Goal: Task Accomplishment & Management: Manage account settings

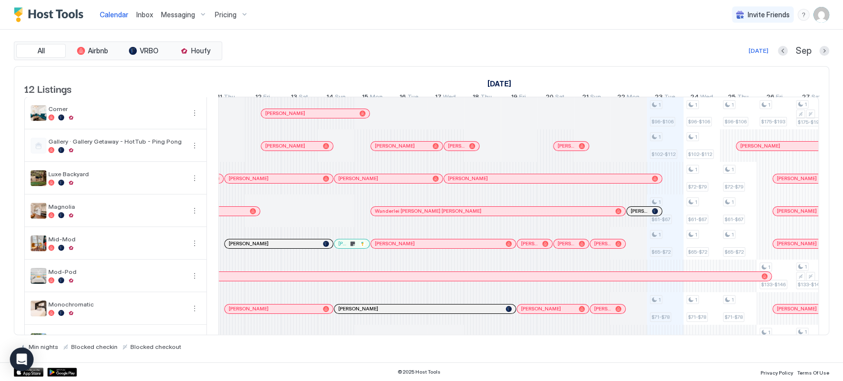
scroll to position [156, 0]
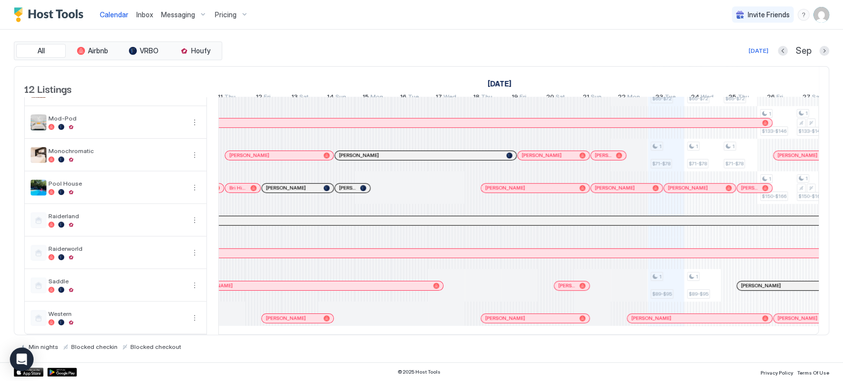
click at [0, 0] on div at bounding box center [0, 0] width 0 height 0
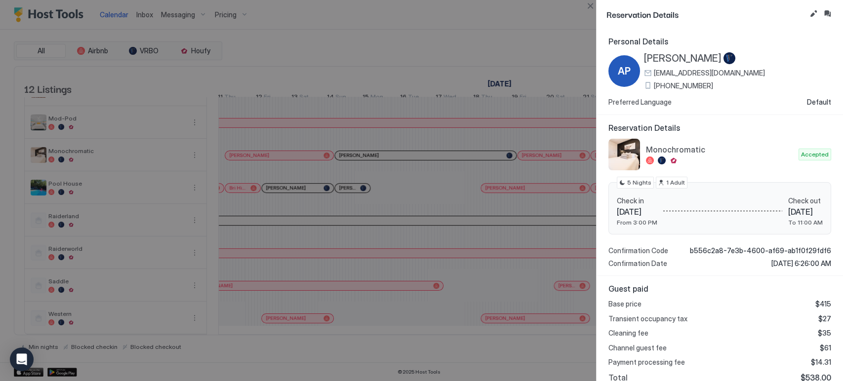
scroll to position [94, 0]
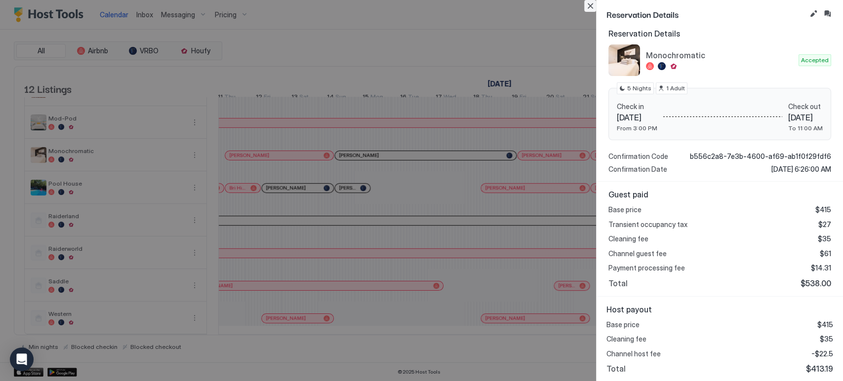
click at [590, 7] on button "Close" at bounding box center [591, 6] width 12 height 12
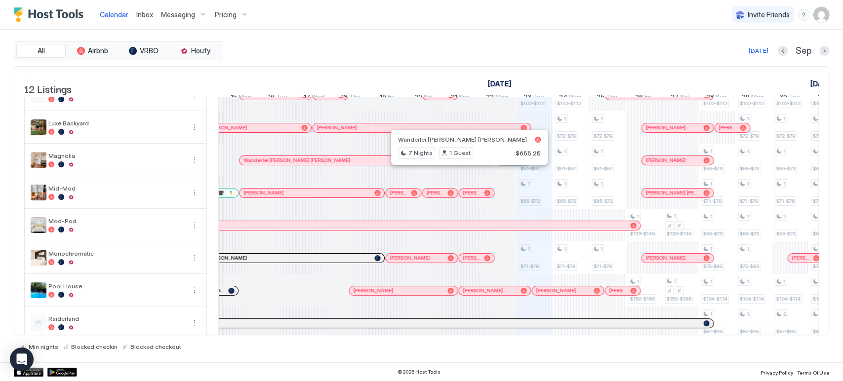
scroll to position [51, 0]
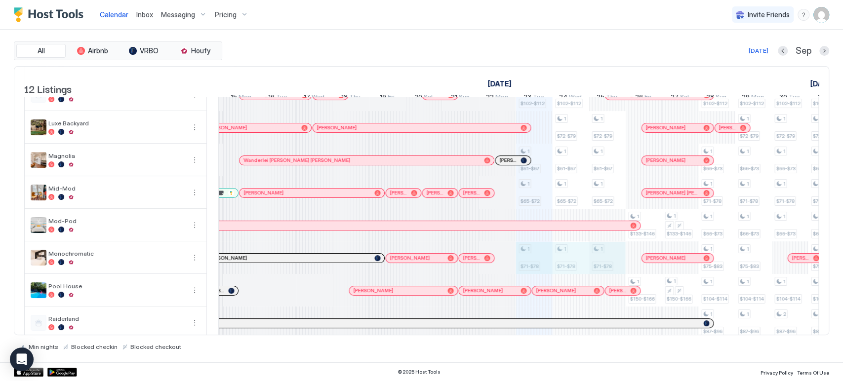
drag, startPoint x: 541, startPoint y: 265, endPoint x: 590, endPoint y: 267, distance: 49.0
click at [602, 267] on div "1 $96-$106 1 $102-$112 1 $61-$67 1 $65-$72 1 $71-$78 1 $89-$95 1 $96-$106 1 $10…" at bounding box center [260, 241] width 2048 height 391
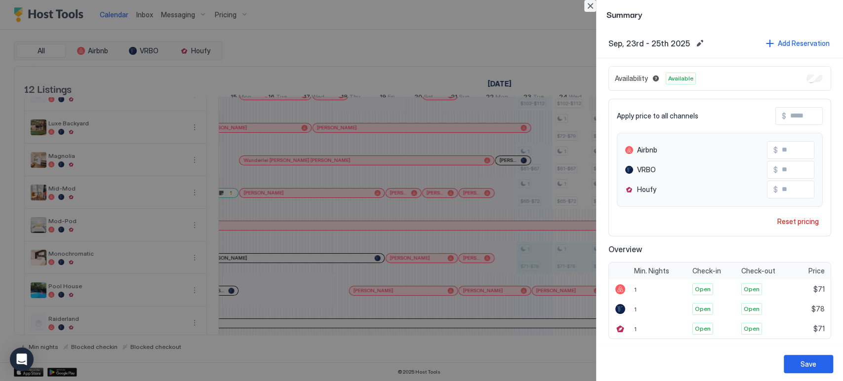
click at [595, 11] on button "Close" at bounding box center [591, 6] width 12 height 12
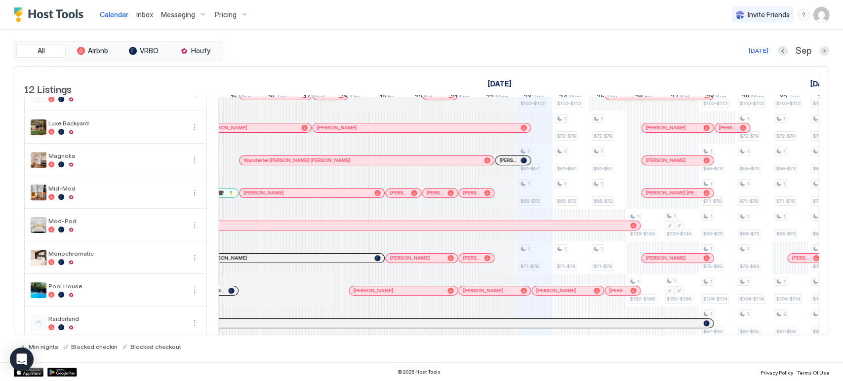
scroll to position [169, 0]
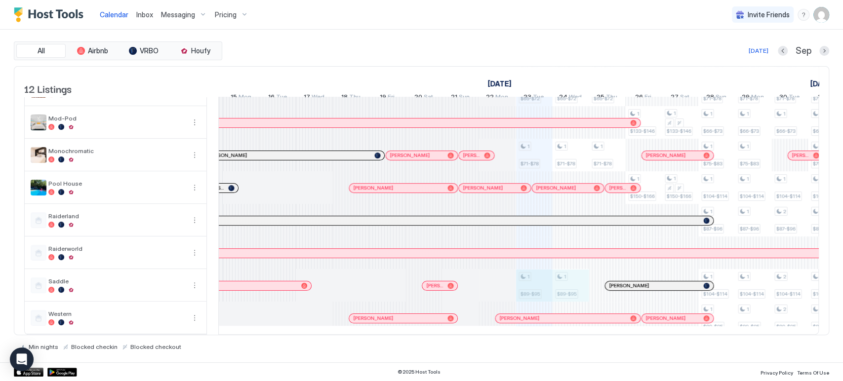
drag, startPoint x: 538, startPoint y: 282, endPoint x: 556, endPoint y: 283, distance: 17.8
click at [556, 283] on div "1 $96-$106 1 $102-$112 1 $61-$67 1 $65-$72 1 $71-$78 1 $89-$95 1 $96-$106 1 $10…" at bounding box center [260, 139] width 2048 height 391
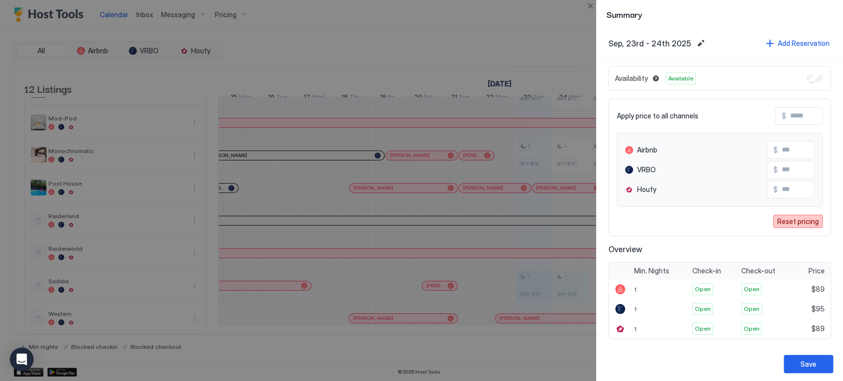
click at [787, 218] on div "Reset pricing" at bounding box center [799, 221] width 42 height 10
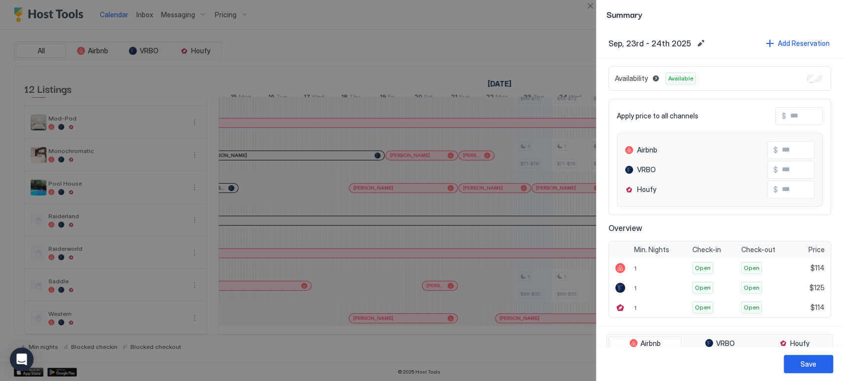
click at [589, 4] on button "Close" at bounding box center [591, 6] width 12 height 12
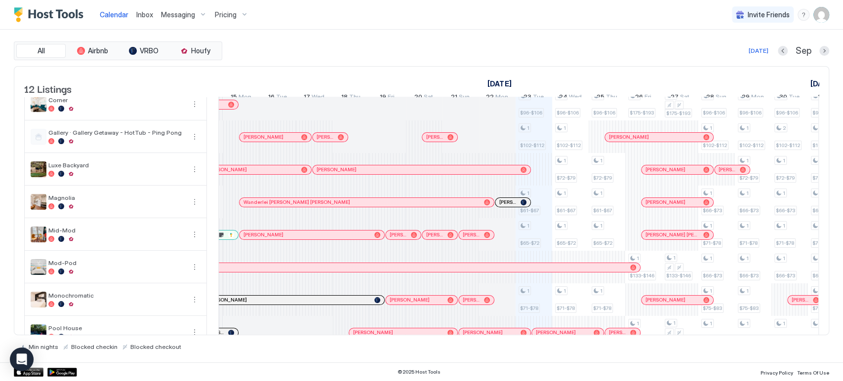
scroll to position [0, 0]
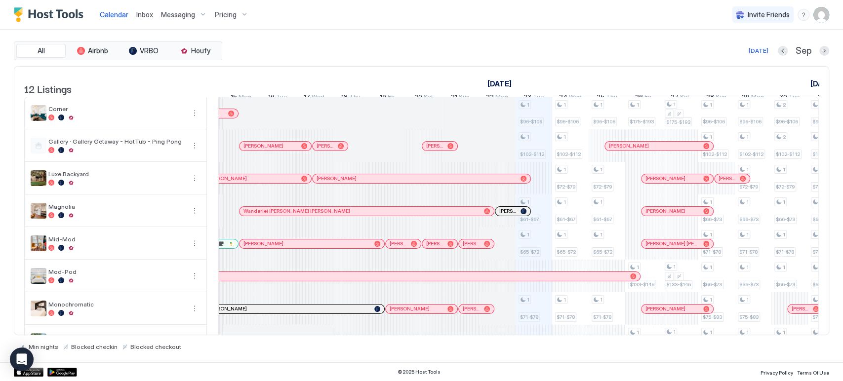
click at [244, 21] on div "Pricing" at bounding box center [232, 14] width 42 height 17
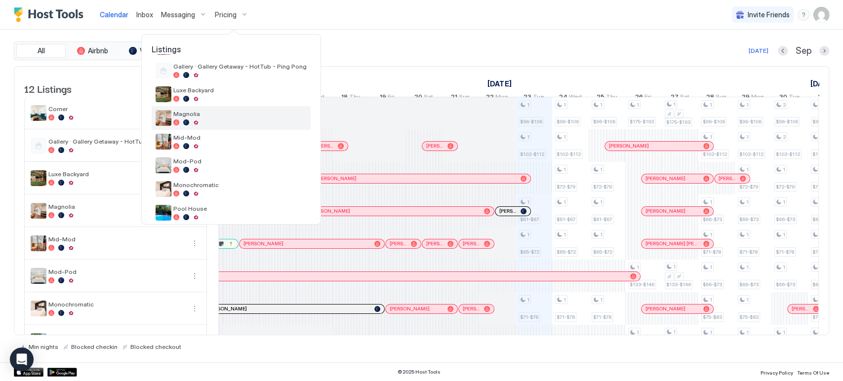
scroll to position [158, 0]
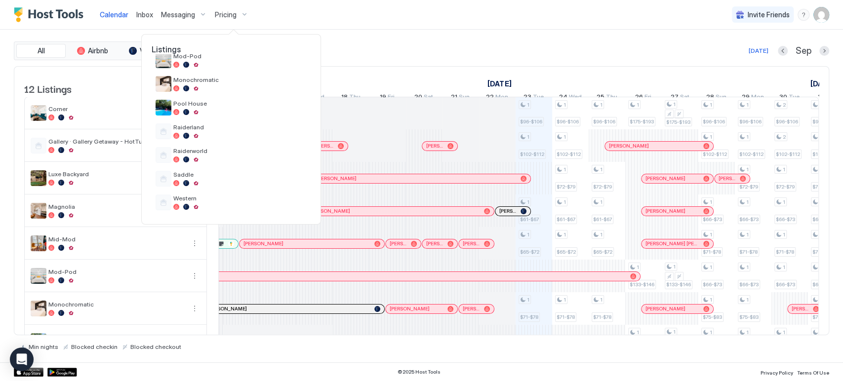
click at [365, 30] on div at bounding box center [421, 190] width 843 height 381
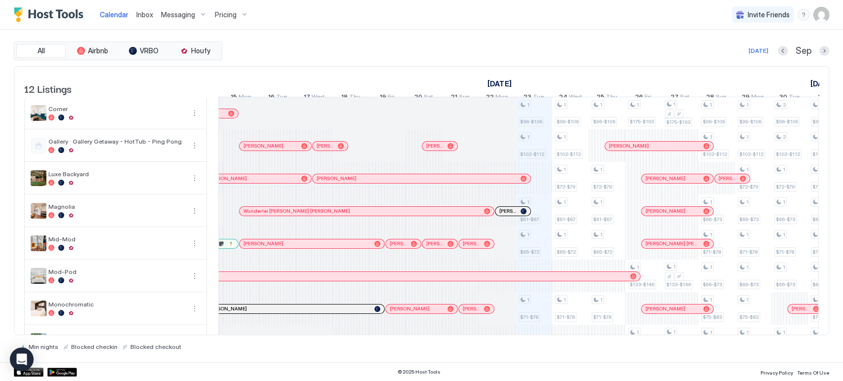
scroll to position [169, 0]
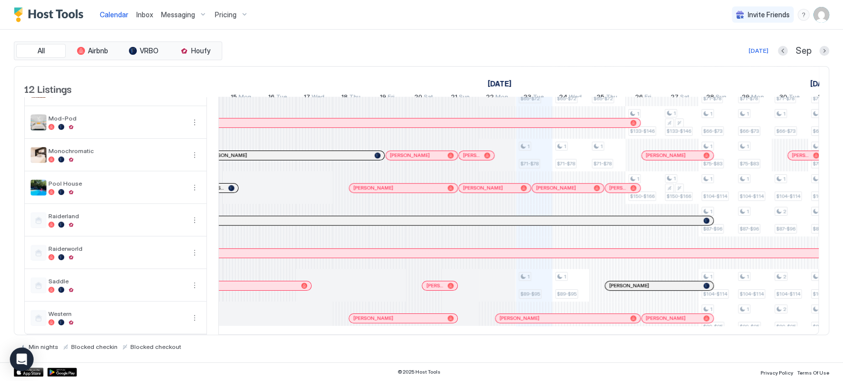
click at [218, 23] on button "Pricing" at bounding box center [232, 14] width 42 height 29
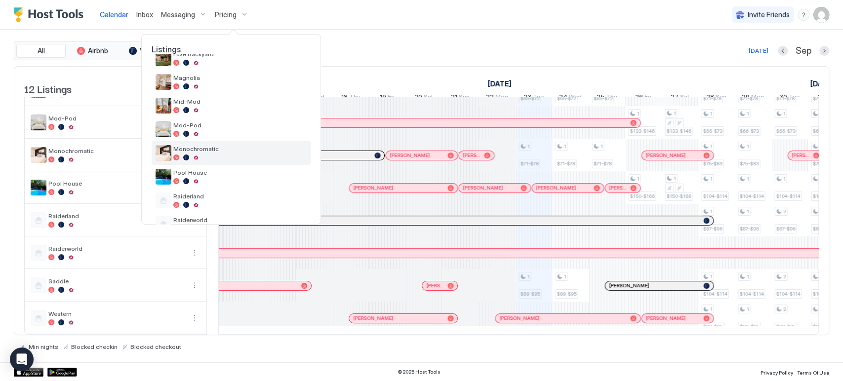
scroll to position [158, 0]
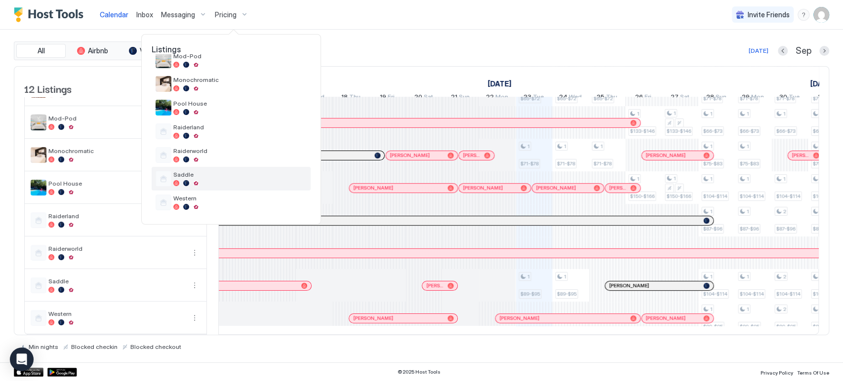
click at [217, 169] on div "Saddle" at bounding box center [231, 179] width 159 height 24
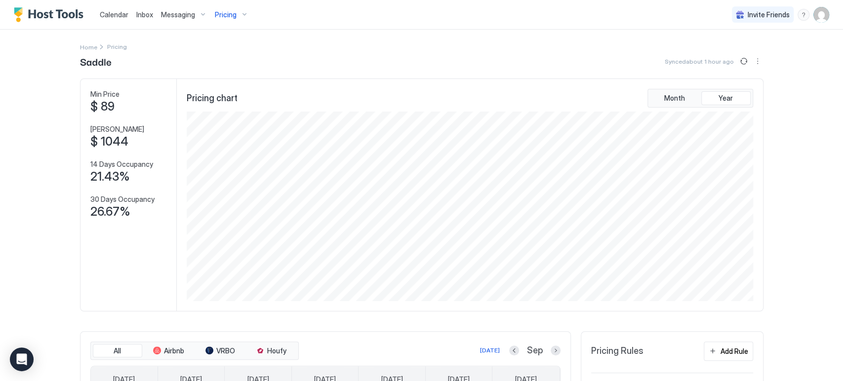
click at [120, 8] on div "Calendar" at bounding box center [114, 14] width 37 height 18
click at [120, 11] on span "Calendar" at bounding box center [114, 14] width 29 height 8
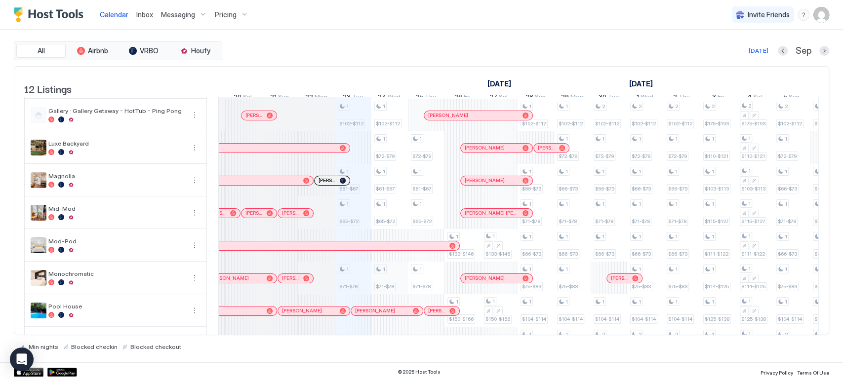
scroll to position [13, 0]
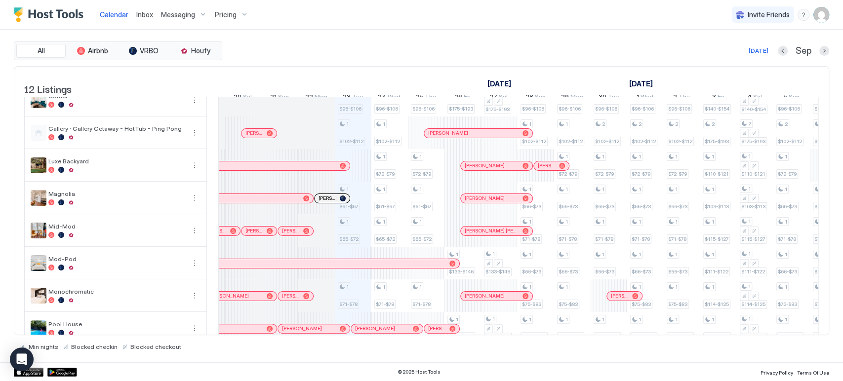
click at [325, 65] on div "All Airbnb VRBO Houfy [DATE] [DATE] Listings [DATE] [DATE] [DATE] 8 Mon 9 Tue 1…" at bounding box center [422, 196] width 816 height 309
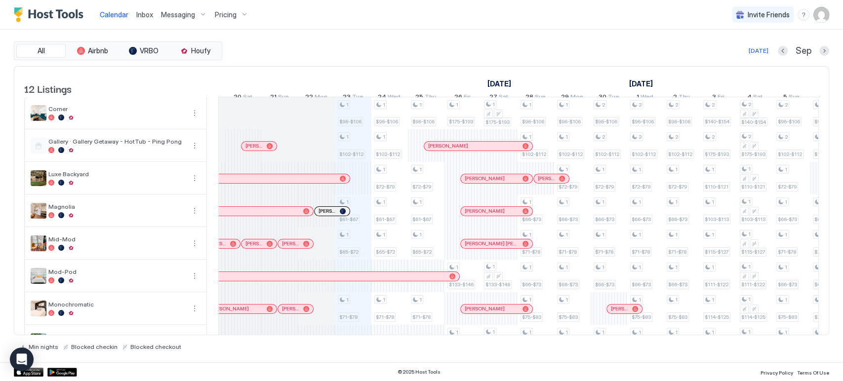
scroll to position [169, 0]
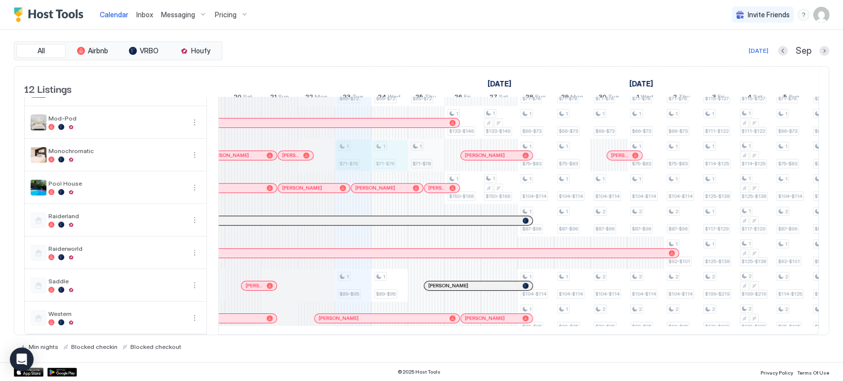
click at [427, 160] on div "1 $96-$106 1 $102-$112 1 $61-$67 1 $65-$72 1 $71-$78 1 $89-$95 1 $96-$106 1 $10…" at bounding box center [811, 139] width 2048 height 391
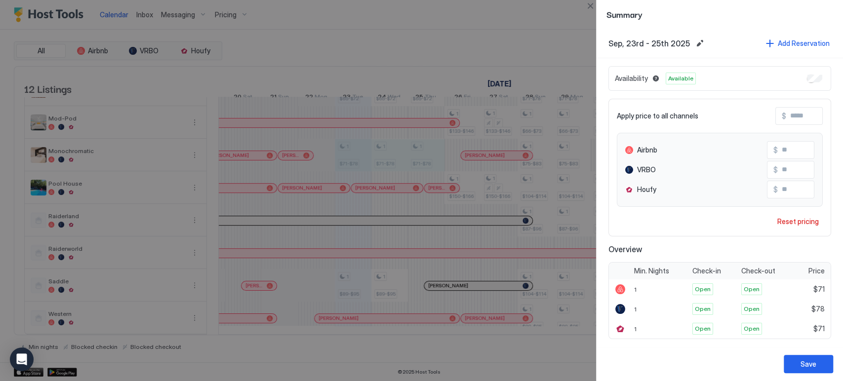
click at [790, 213] on div "Apply price to all channels $ Airbnb $ ** VRBO $ ** Houfy $ ** Reset pricing" at bounding box center [720, 168] width 223 height 138
click at [792, 218] on div "Reset pricing" at bounding box center [799, 221] width 42 height 10
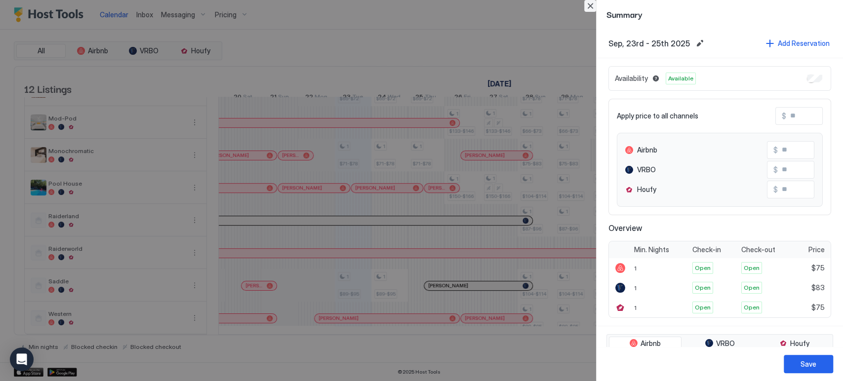
click at [593, 0] on button "Close" at bounding box center [591, 6] width 12 height 12
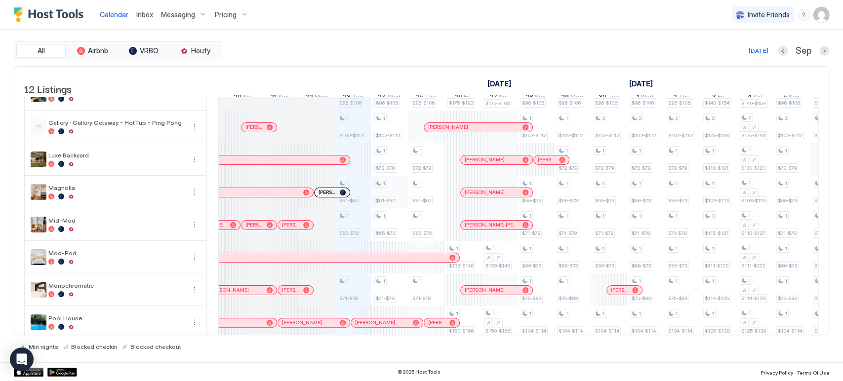
scroll to position [0, 0]
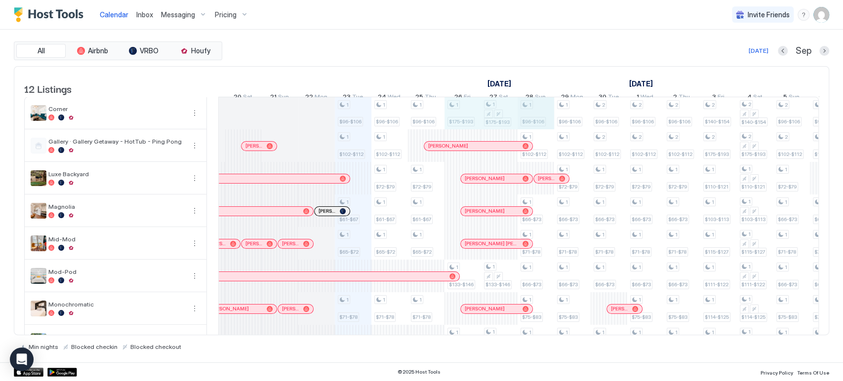
drag, startPoint x: 466, startPoint y: 115, endPoint x: 525, endPoint y: 131, distance: 61.5
click at [531, 132] on div "1 $96-$106 1 $102-$112 1 $61-$67 1 $65-$72 1 $71-$78 1 $89-$95 1 $96-$106 1 $10…" at bounding box center [811, 292] width 2048 height 391
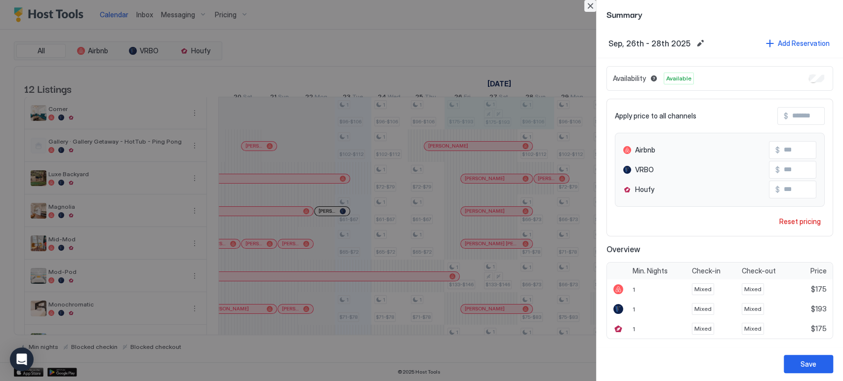
click at [591, 9] on button "Close" at bounding box center [591, 6] width 12 height 12
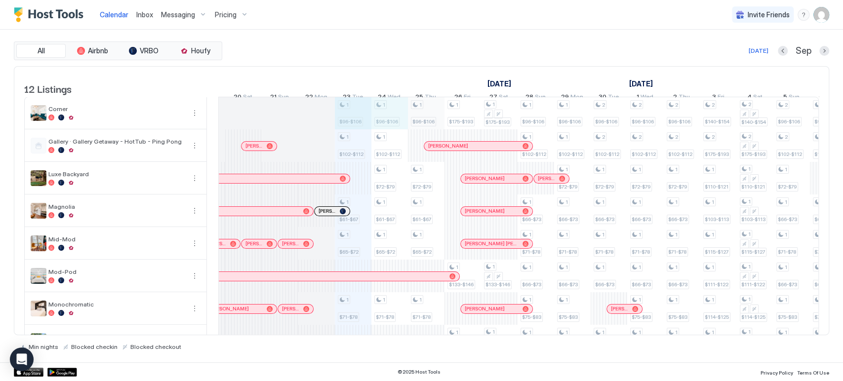
click at [420, 122] on div "1 $96-$106 1 $102-$112 1 $61-$67 1 $65-$72 1 $71-$78 1 $89-$95 1 $96-$106 1 $10…" at bounding box center [811, 292] width 2048 height 391
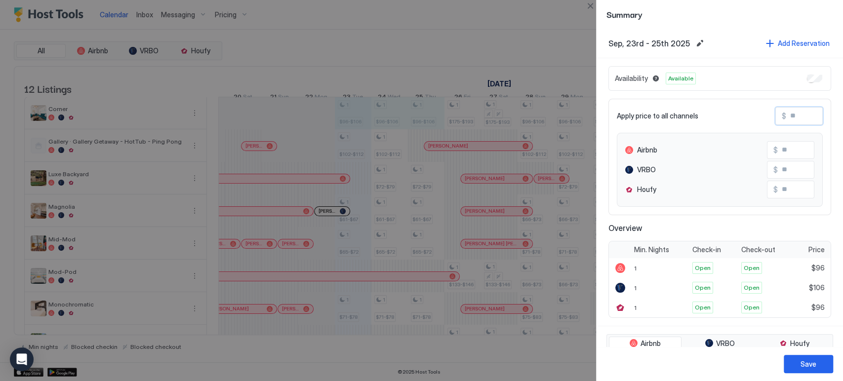
click at [791, 122] on input "Input Field" at bounding box center [826, 116] width 79 height 17
type input "*"
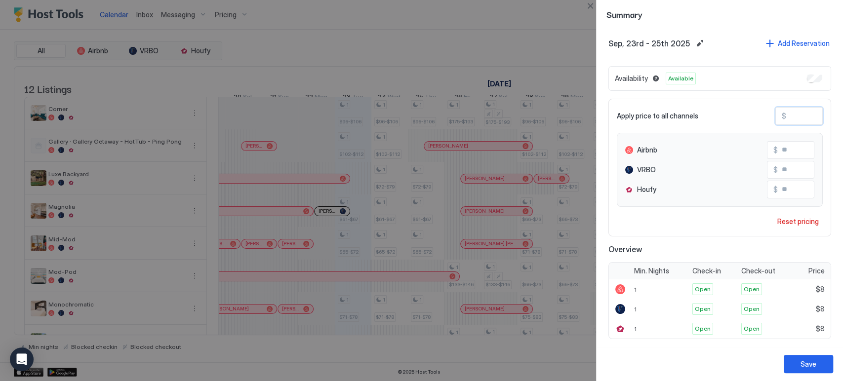
type input "**"
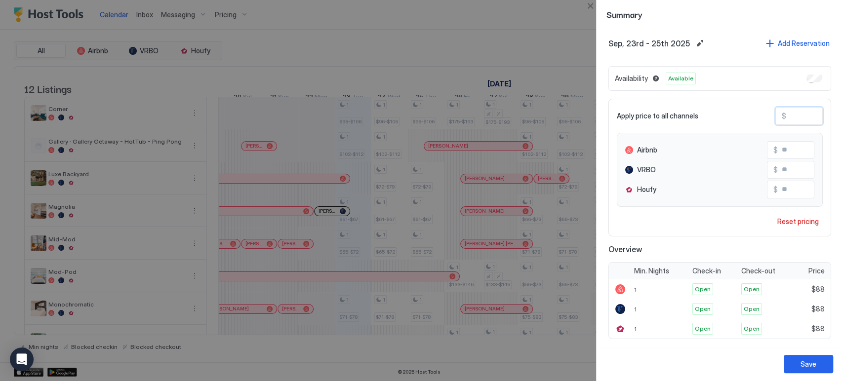
click at [778, 169] on input "**" at bounding box center [817, 170] width 79 height 17
type input "**"
click at [810, 360] on div "Save" at bounding box center [809, 364] width 16 height 10
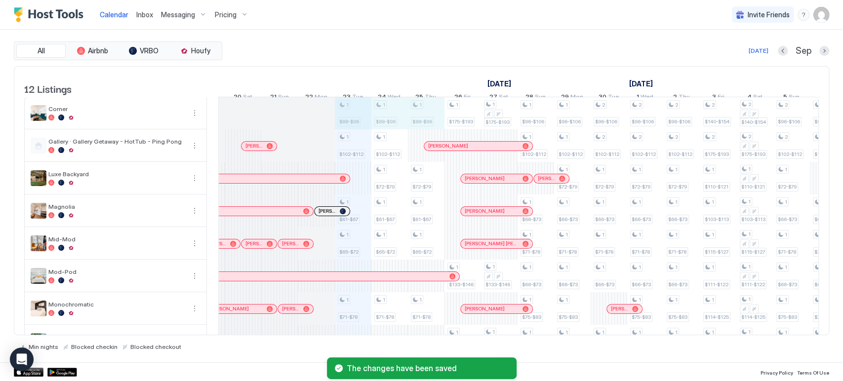
drag, startPoint x: 358, startPoint y: 118, endPoint x: 427, endPoint y: 131, distance: 70.4
click at [427, 131] on div "1 $88-$96 1 $102-$112 1 $61-$67 1 $65-$72 1 $71-$78 1 $89-$95 1 $88-$96 1 $102-…" at bounding box center [811, 292] width 2048 height 391
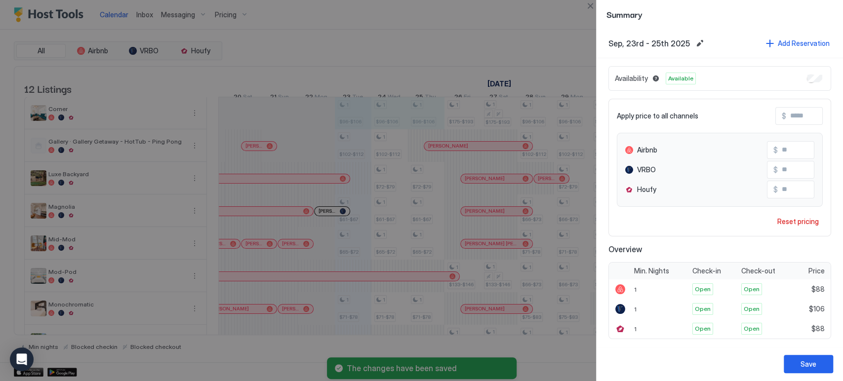
click at [785, 169] on input "Input Field" at bounding box center [817, 170] width 79 height 17
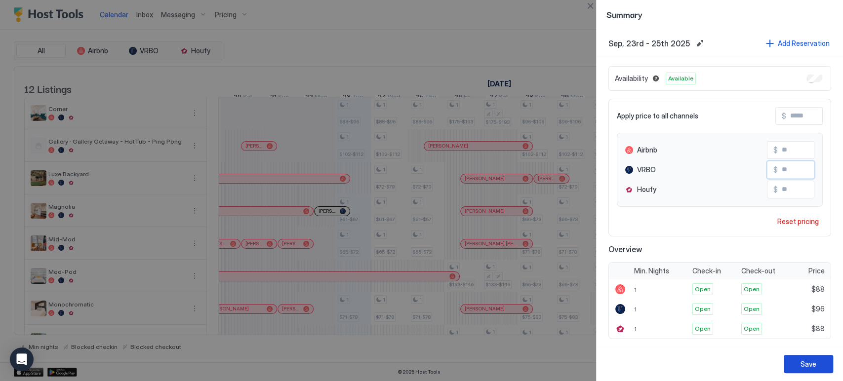
type input "**"
click at [799, 359] on button "Save" at bounding box center [808, 364] width 49 height 18
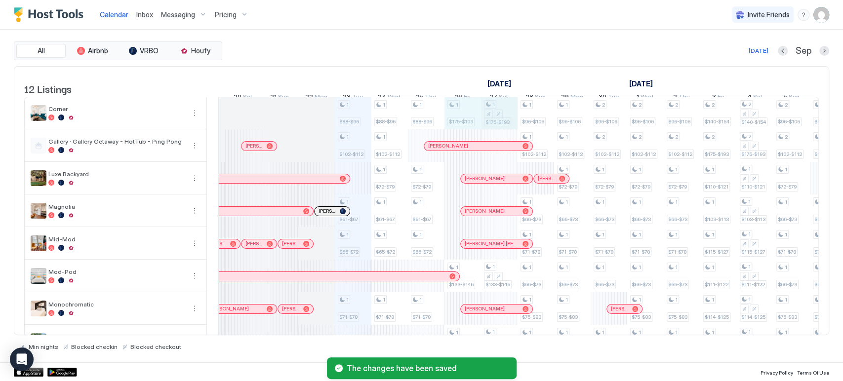
drag, startPoint x: 466, startPoint y: 117, endPoint x: 482, endPoint y: 117, distance: 16.3
click at [493, 118] on div "1 $88-$96 1 $102-$112 1 $61-$67 1 $65-$72 1 $71-$78 1 $89-$95 1 $88-$96 1 $102-…" at bounding box center [811, 292] width 2048 height 391
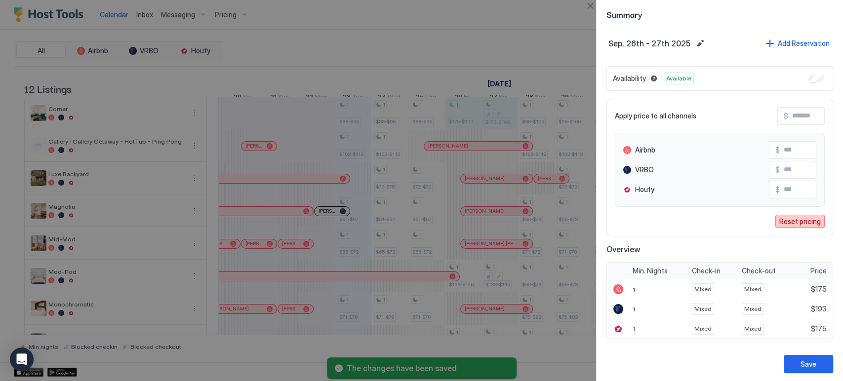
click at [791, 217] on div "Reset pricing" at bounding box center [801, 221] width 42 height 10
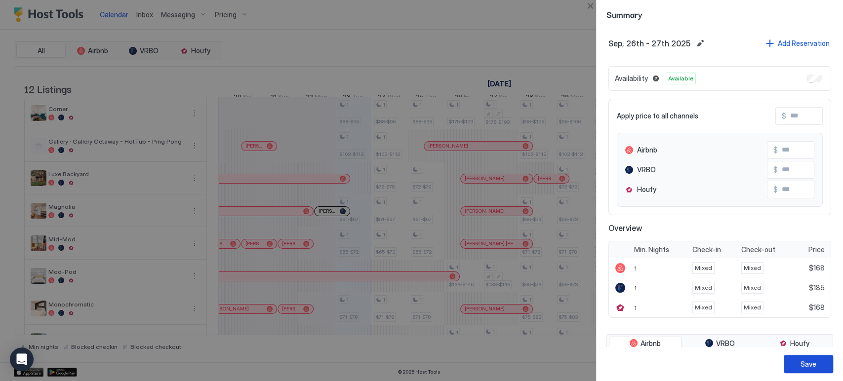
click at [805, 373] on button "Save" at bounding box center [808, 364] width 49 height 18
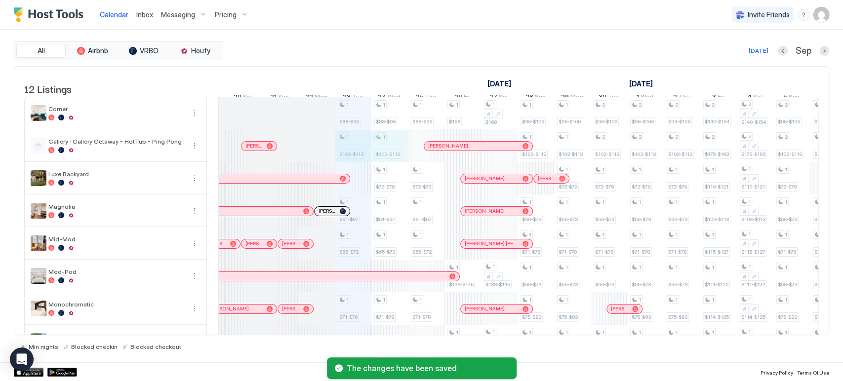
click at [391, 157] on div "1 $88-$96 1 $102-$112 1 $61-$67 1 $65-$72 1 $71-$78 1 $89-$95 1 $88-$96 1 $102-…" at bounding box center [811, 292] width 2048 height 391
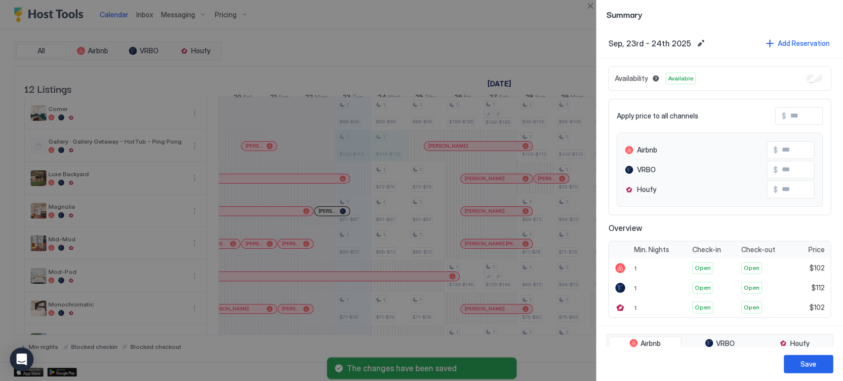
click at [798, 113] on input "Input Field" at bounding box center [826, 116] width 79 height 17
type input "*"
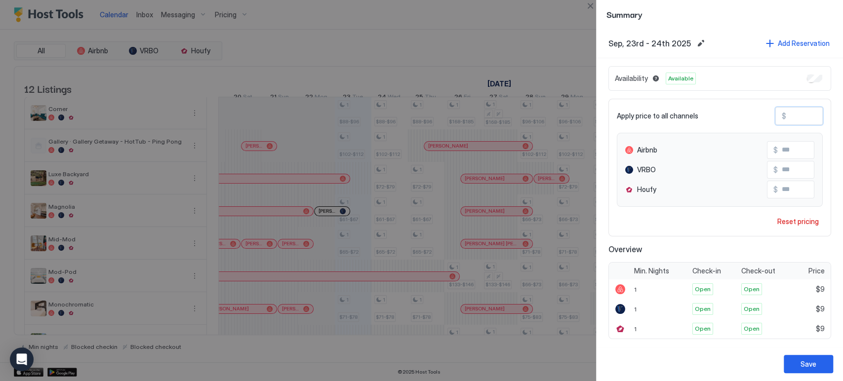
type input "**"
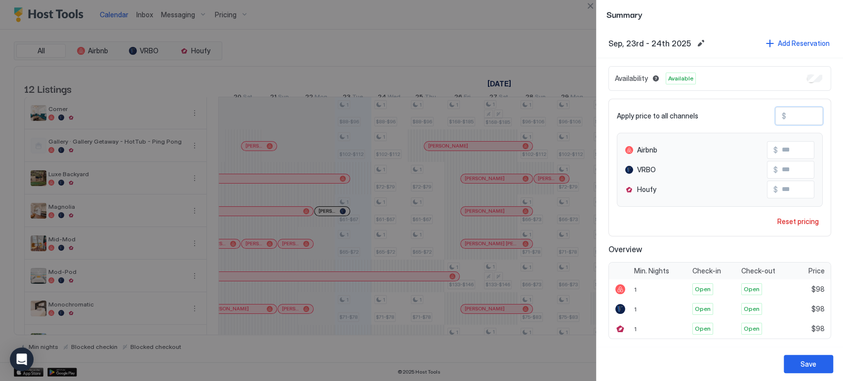
click at [778, 168] on input "**" at bounding box center [817, 170] width 79 height 17
type input "***"
click at [807, 368] on div "Save" at bounding box center [809, 364] width 16 height 10
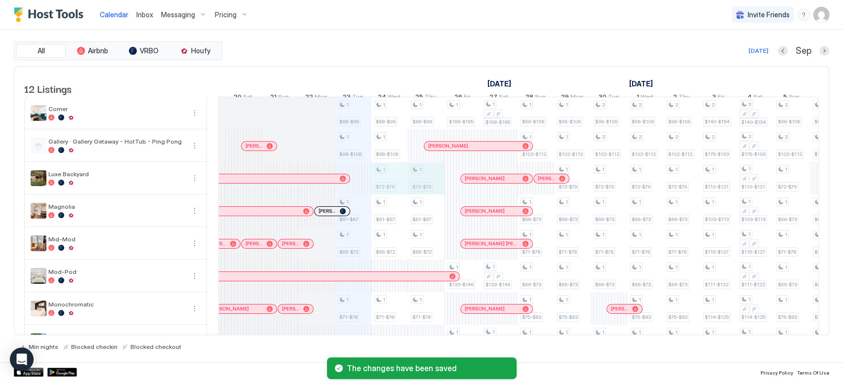
drag, startPoint x: 394, startPoint y: 191, endPoint x: 416, endPoint y: 192, distance: 22.3
click at [416, 192] on div "1 $88-$96 1 $98-$108 1 $61-$67 1 $65-$72 1 $71-$78 1 $89-$95 1 $88-$96 1 $98-$1…" at bounding box center [811, 292] width 2048 height 391
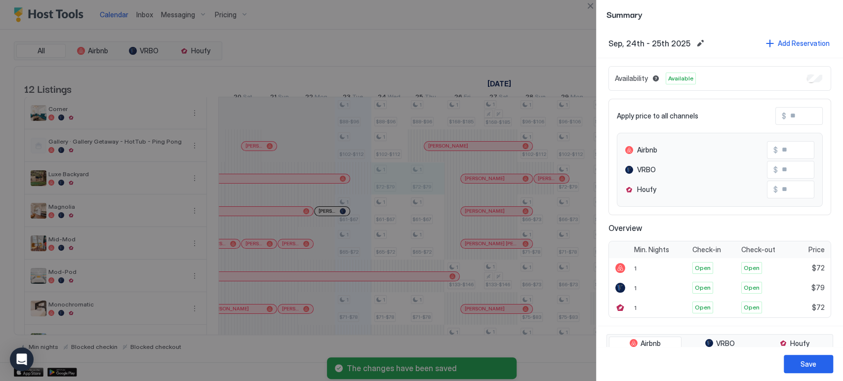
click at [591, 14] on div at bounding box center [421, 190] width 843 height 381
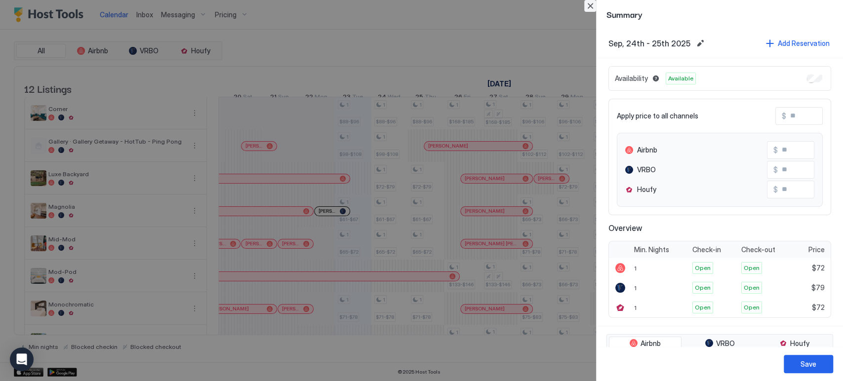
click at [590, 3] on button "Close" at bounding box center [591, 6] width 12 height 12
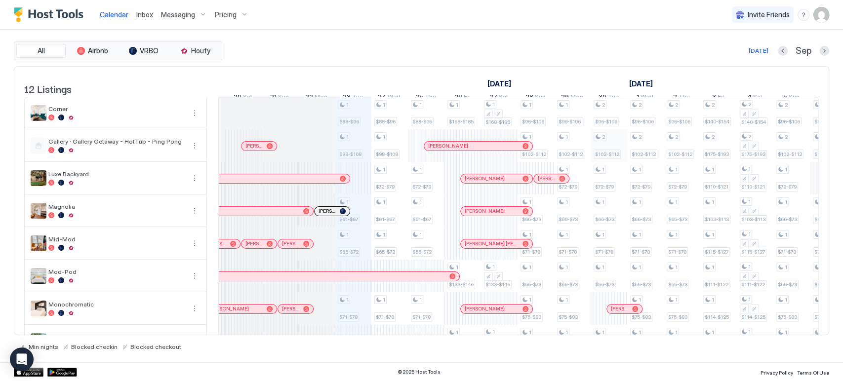
scroll to position [169, 0]
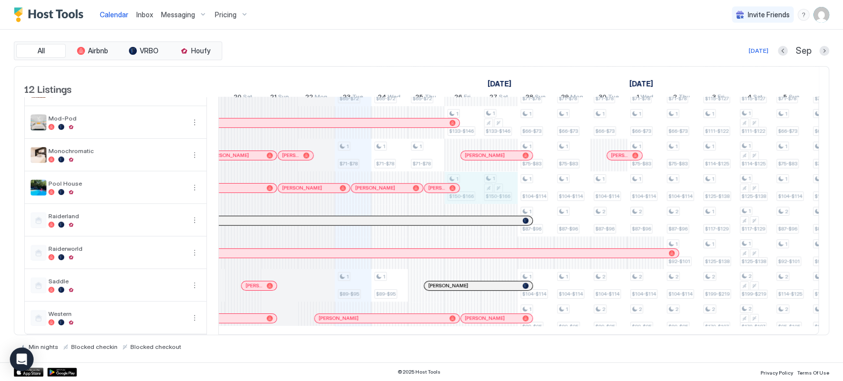
drag, startPoint x: 471, startPoint y: 180, endPoint x: 491, endPoint y: 181, distance: 20.3
click at [491, 181] on div "1 $88-$96 1 $98-$108 1 $61-$67 1 $65-$72 1 $71-$78 1 $89-$95 1 $88-$96 1 $98-$1…" at bounding box center [811, 139] width 2048 height 391
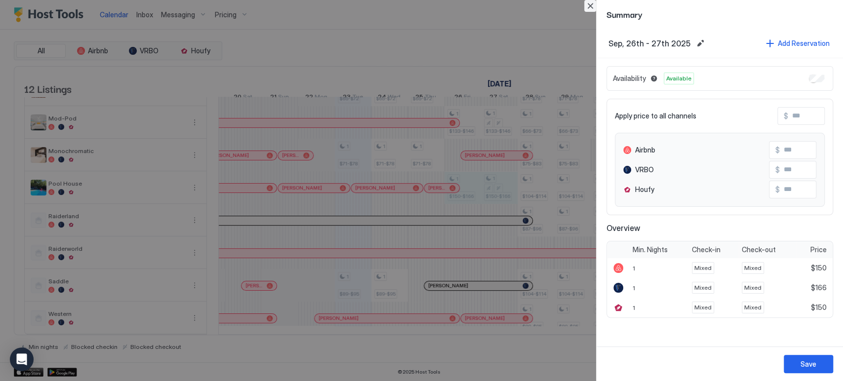
click at [593, 5] on button "Close" at bounding box center [591, 6] width 12 height 12
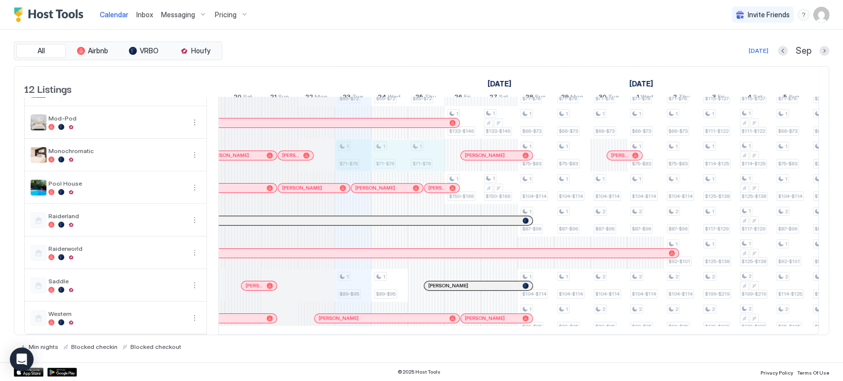
drag, startPoint x: 354, startPoint y: 149, endPoint x: 420, endPoint y: 149, distance: 65.7
click at [420, 149] on div "1 $88-$96 1 $98-$108 1 $61-$67 1 $65-$72 1 $71-$78 1 $89-$95 1 $88-$96 1 $98-$1…" at bounding box center [811, 139] width 2048 height 391
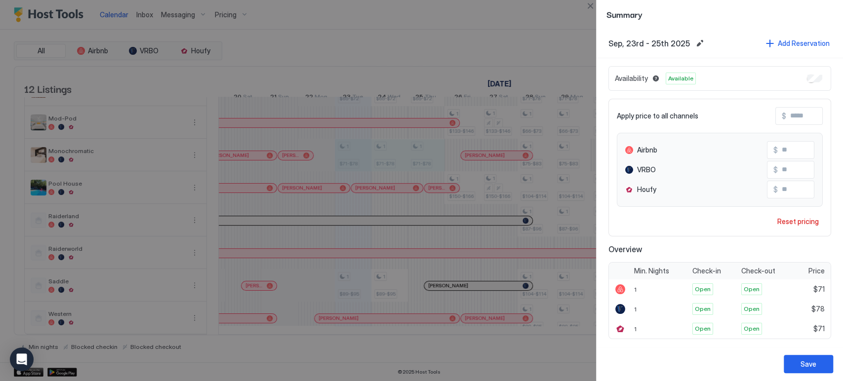
click at [581, 7] on div at bounding box center [421, 190] width 843 height 381
click at [587, 7] on button "Close" at bounding box center [591, 6] width 12 height 12
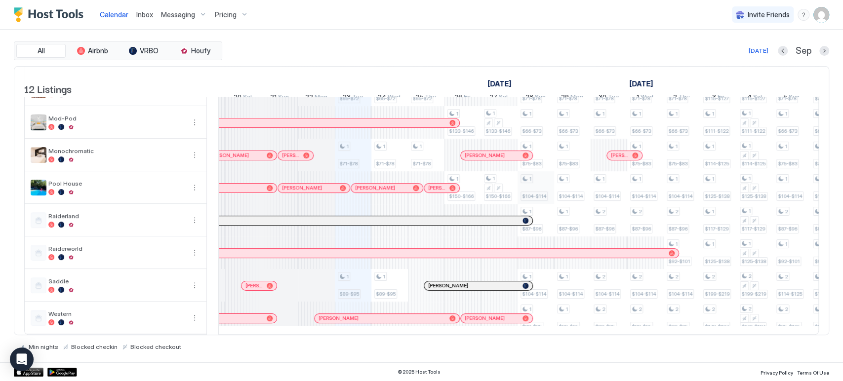
scroll to position [0, 0]
